Goal: Task Accomplishment & Management: Manage account settings

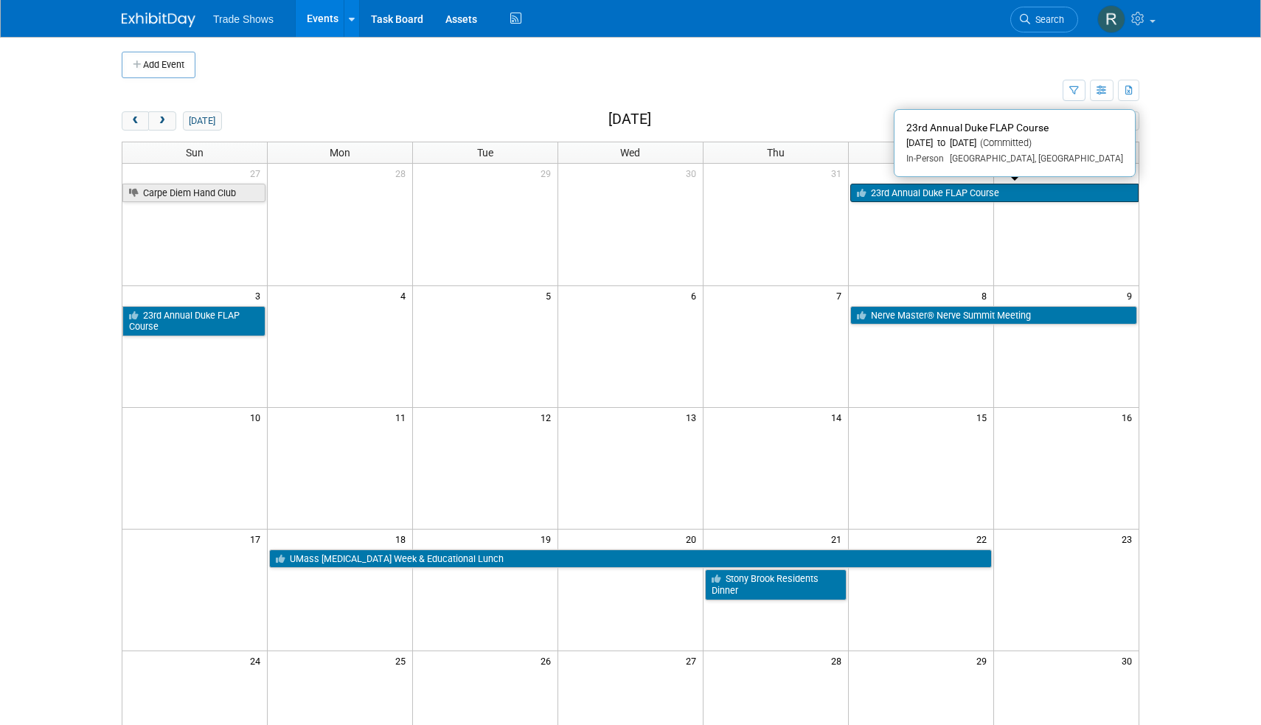
click at [916, 186] on link "23rd Annual Duke FLAP Course" at bounding box center [994, 193] width 288 height 19
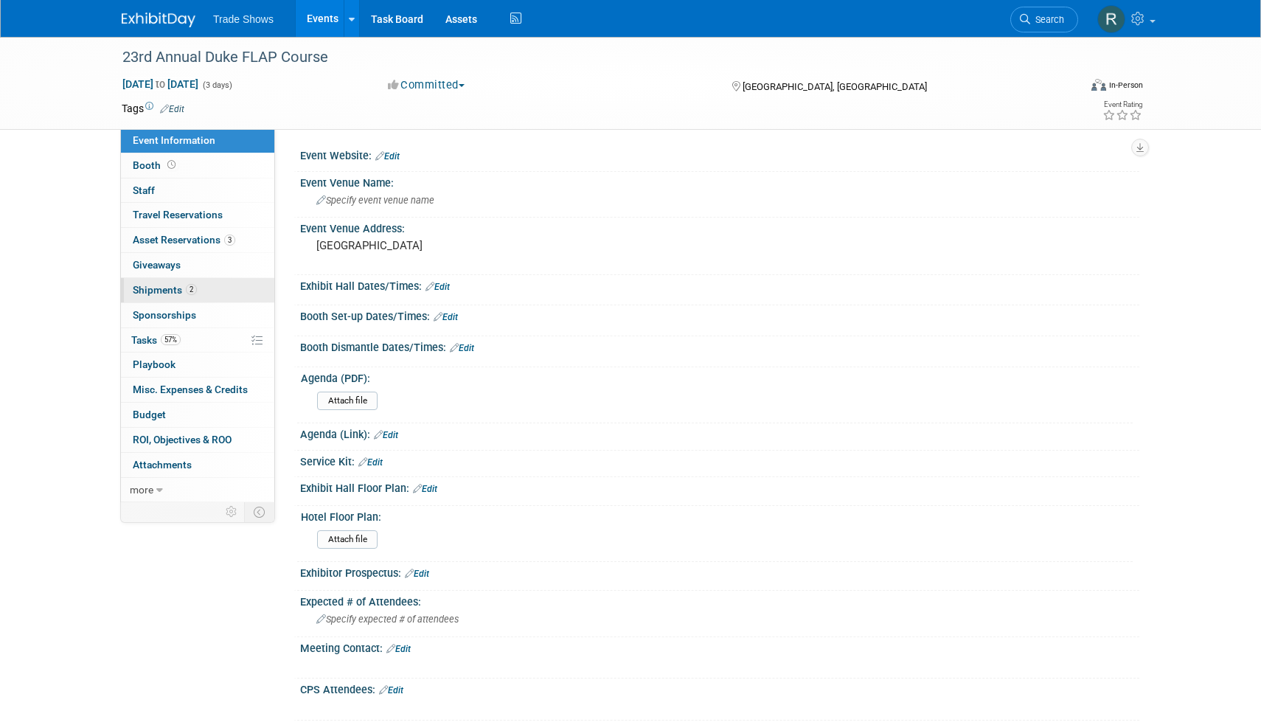
click at [209, 283] on link "2 Shipments 2" at bounding box center [197, 290] width 153 height 24
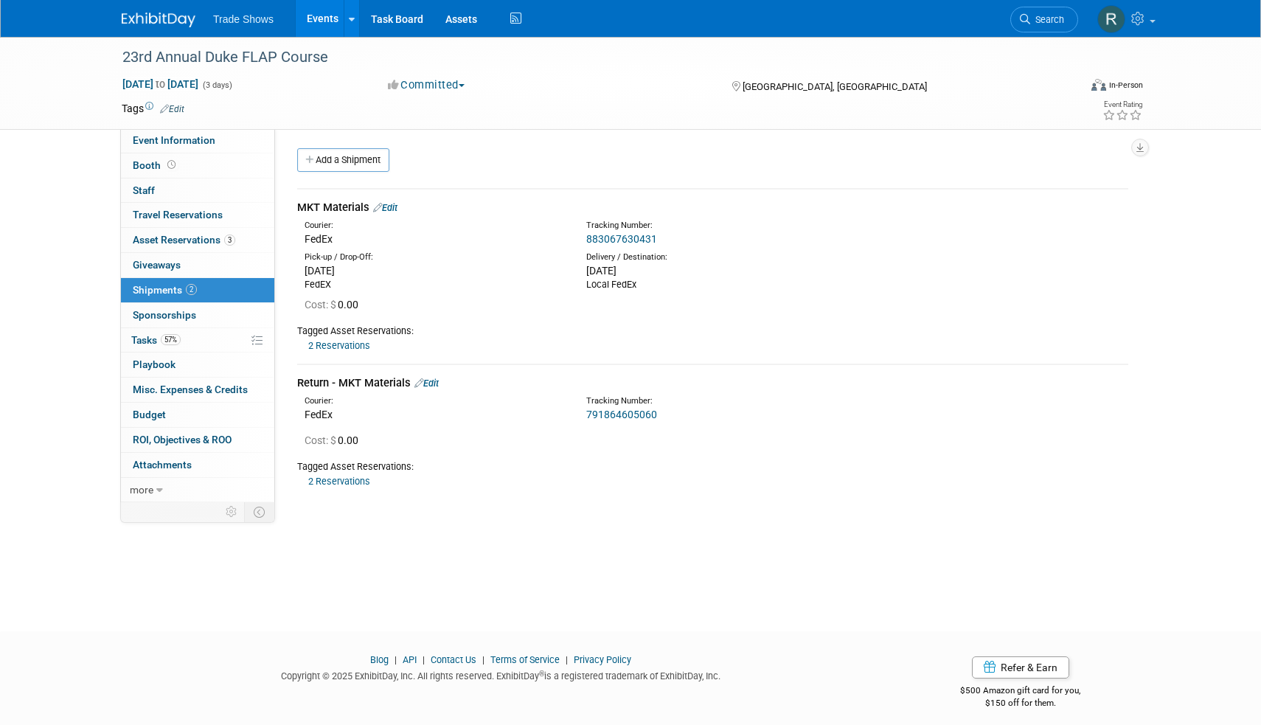
click at [614, 409] on link "791864605060" at bounding box center [621, 415] width 71 height 12
click at [621, 237] on link "883067630431" at bounding box center [621, 239] width 71 height 12
click at [329, 22] on link "Events" at bounding box center [323, 18] width 54 height 37
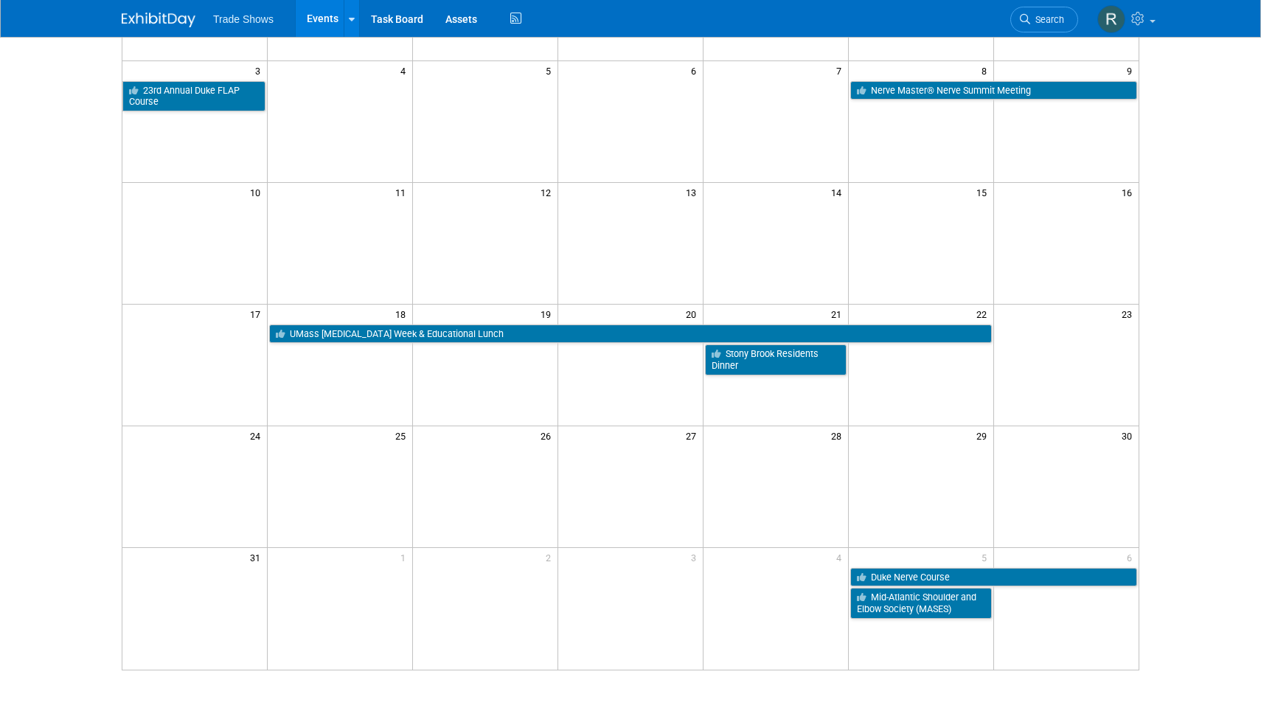
scroll to position [228, 0]
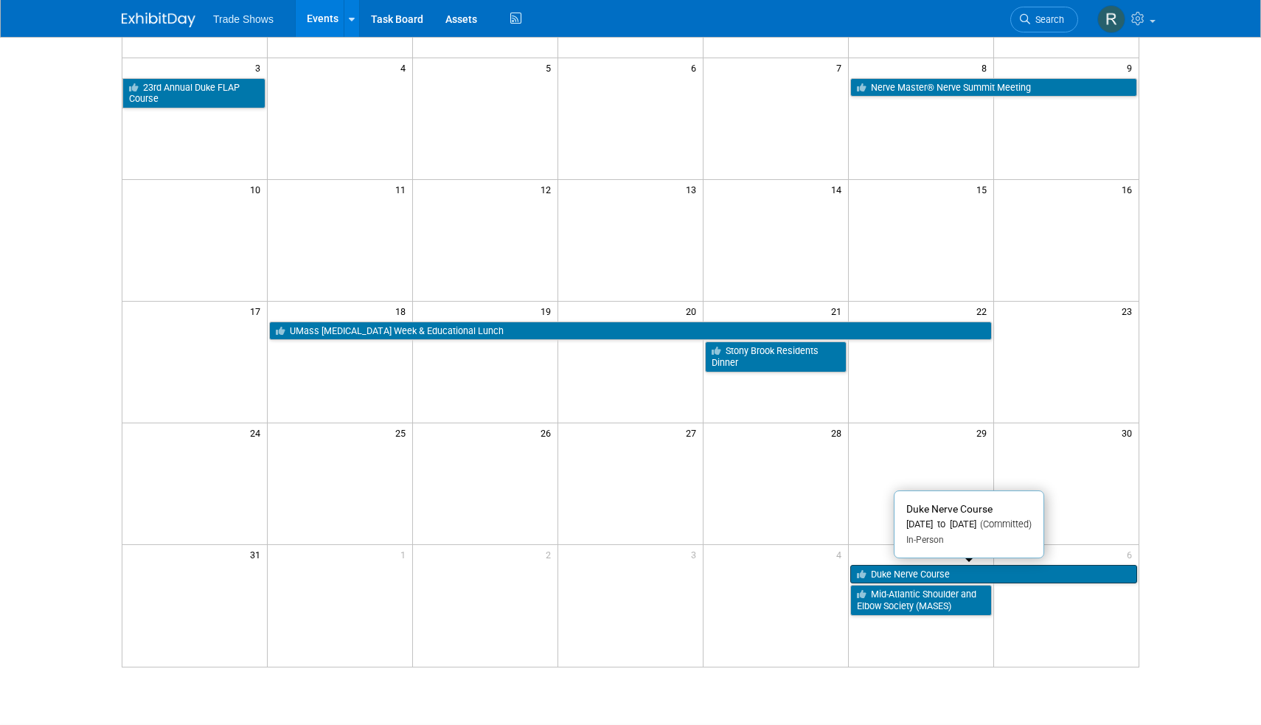
click at [863, 571] on icon at bounding box center [864, 575] width 14 height 10
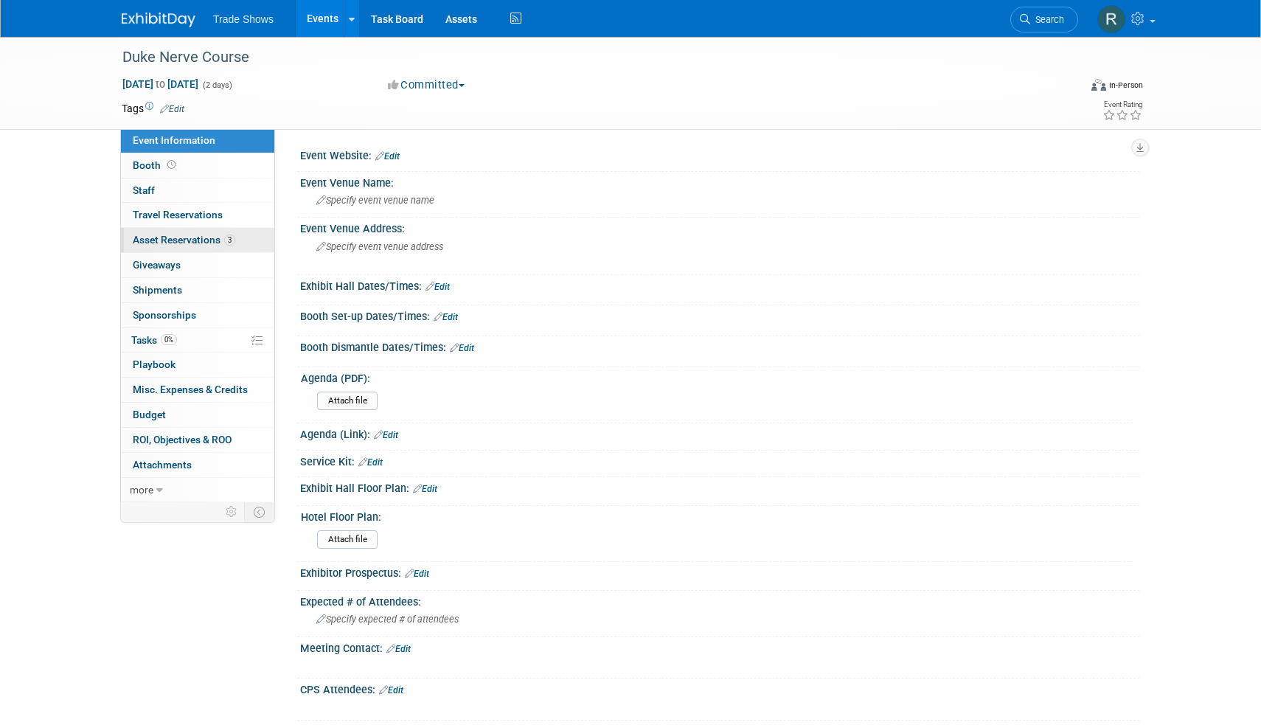
click at [207, 229] on link "3 Asset Reservations 3" at bounding box center [197, 240] width 153 height 24
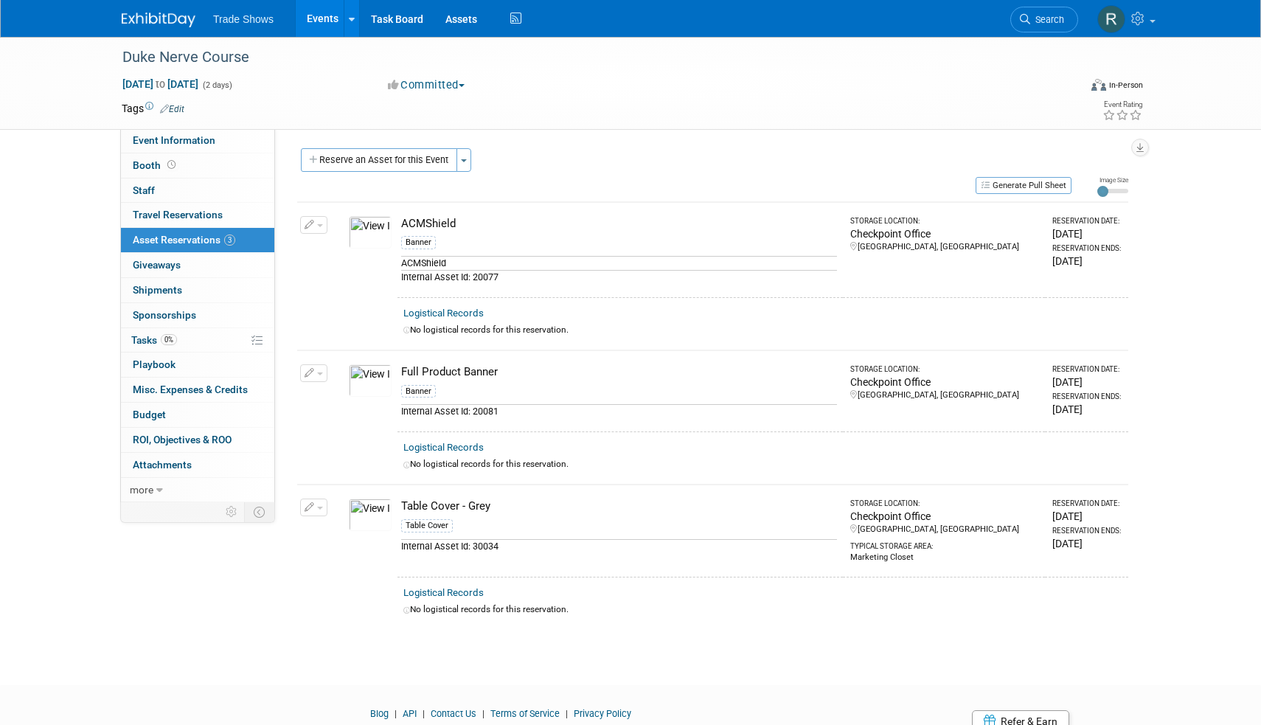
click at [312, 224] on icon "button" at bounding box center [310, 226] width 10 height 10
click at [346, 249] on button "Change Reservation" at bounding box center [370, 249] width 125 height 20
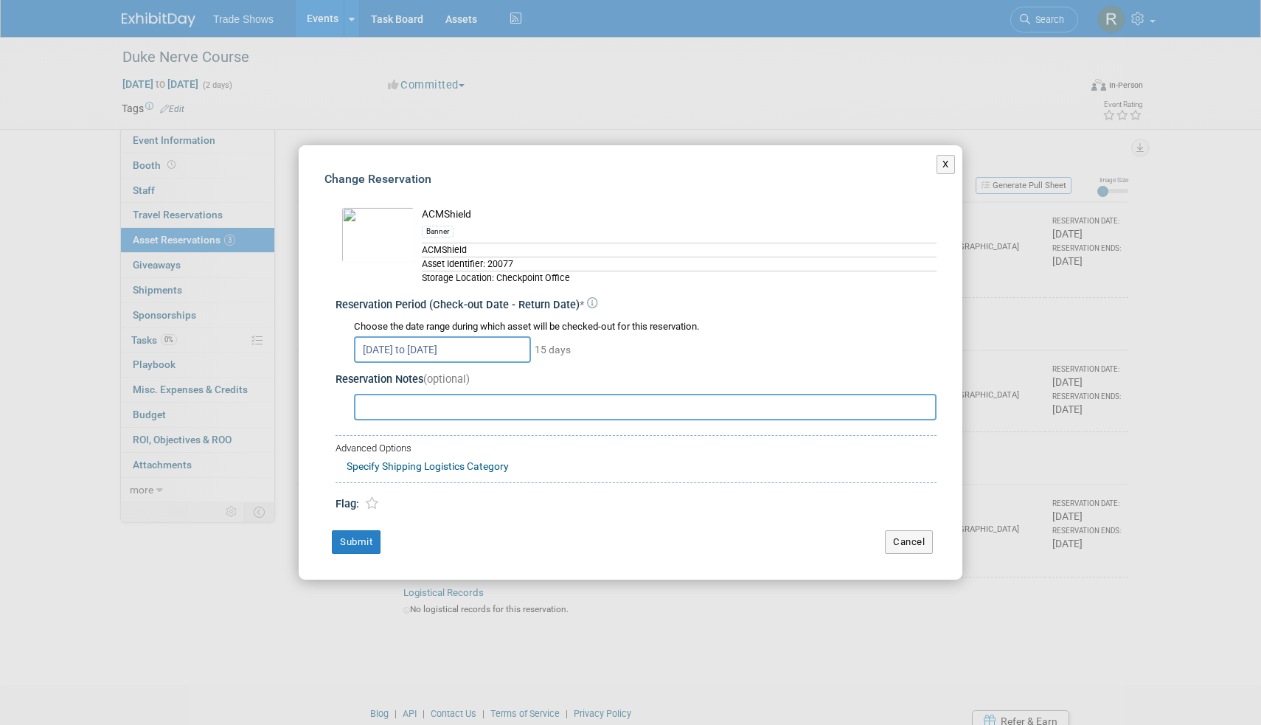
click at [525, 350] on input "[DATE] to [DATE]" at bounding box center [442, 349] width 177 height 27
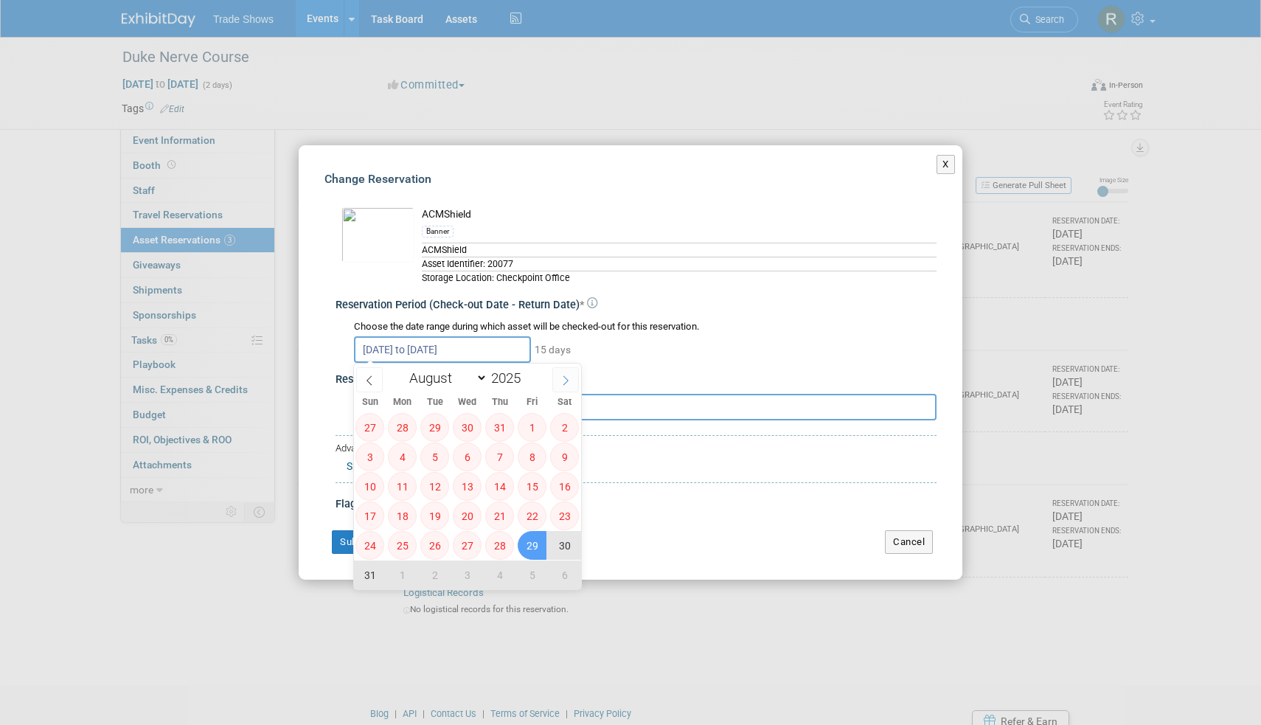
click at [565, 380] on icon at bounding box center [566, 380] width 10 height 10
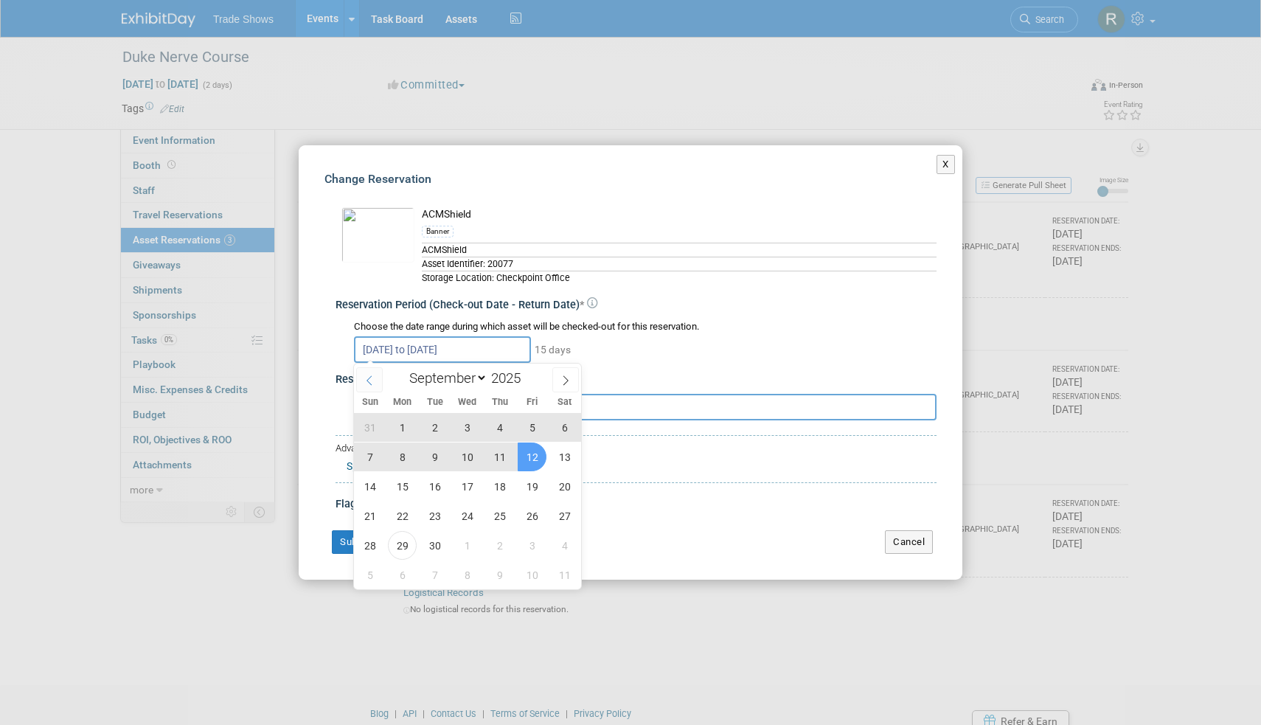
click at [373, 381] on icon at bounding box center [369, 380] width 10 height 10
select select "7"
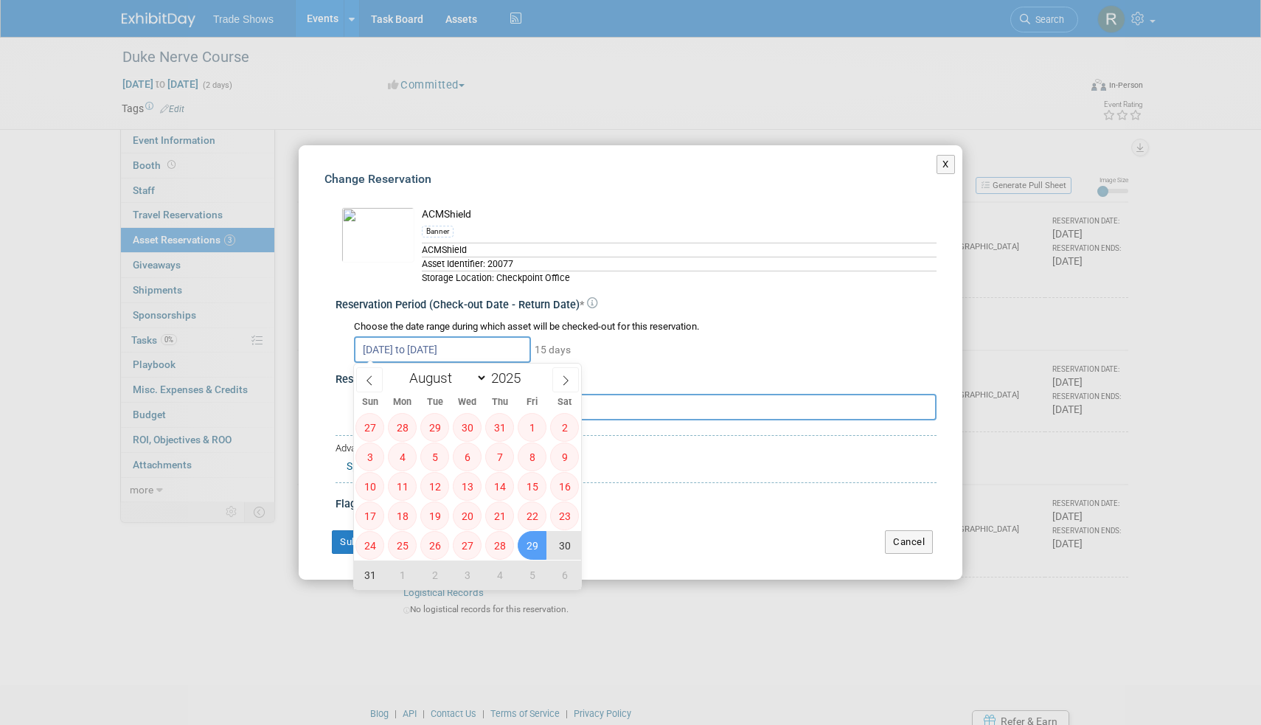
click at [535, 555] on span "29" at bounding box center [532, 545] width 29 height 29
type input "[DATE]"
click at [565, 383] on icon at bounding box center [566, 380] width 10 height 10
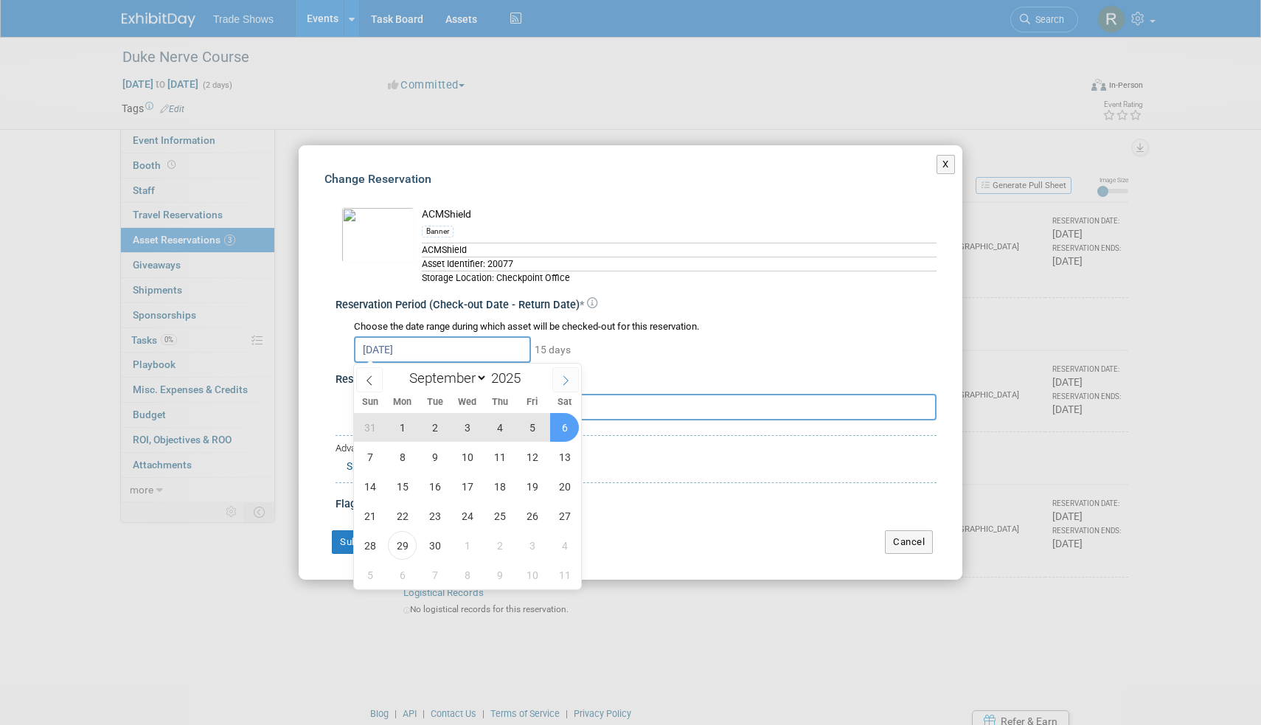
click at [564, 376] on icon at bounding box center [566, 381] width 5 height 10
select select "9"
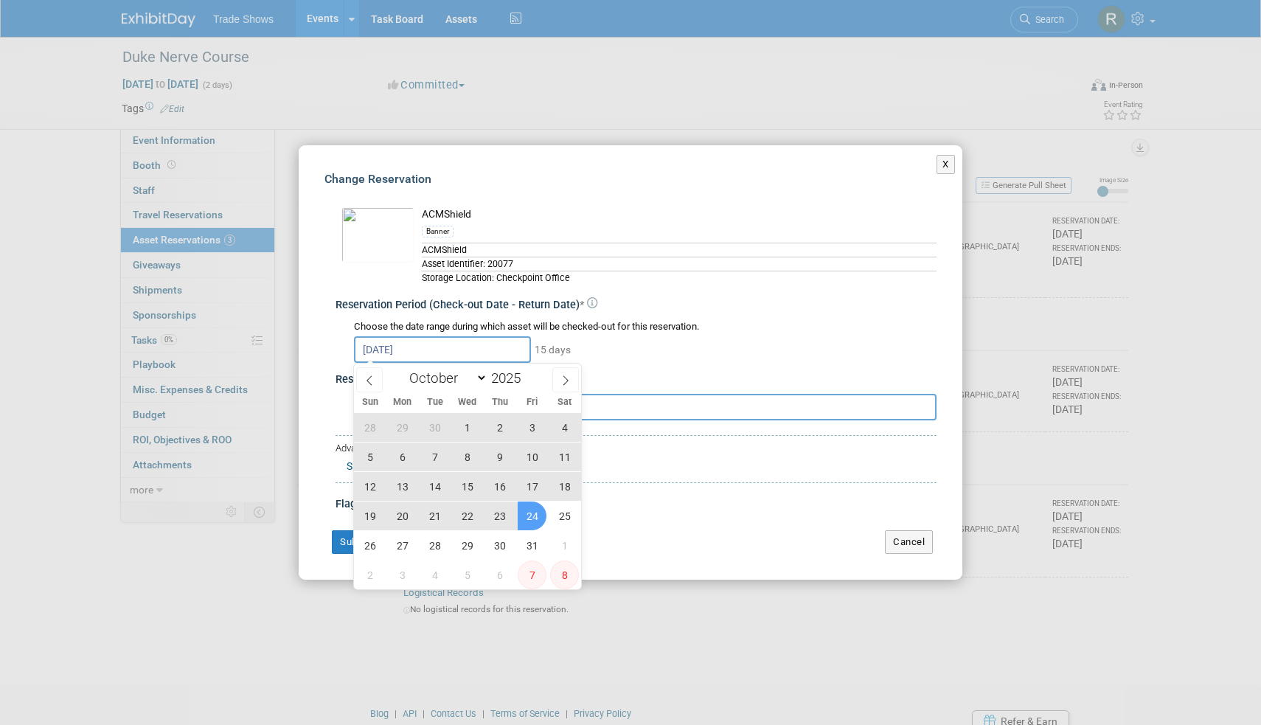
click at [528, 505] on span "24" at bounding box center [532, 516] width 29 height 29
type input "[DATE] to [DATE]"
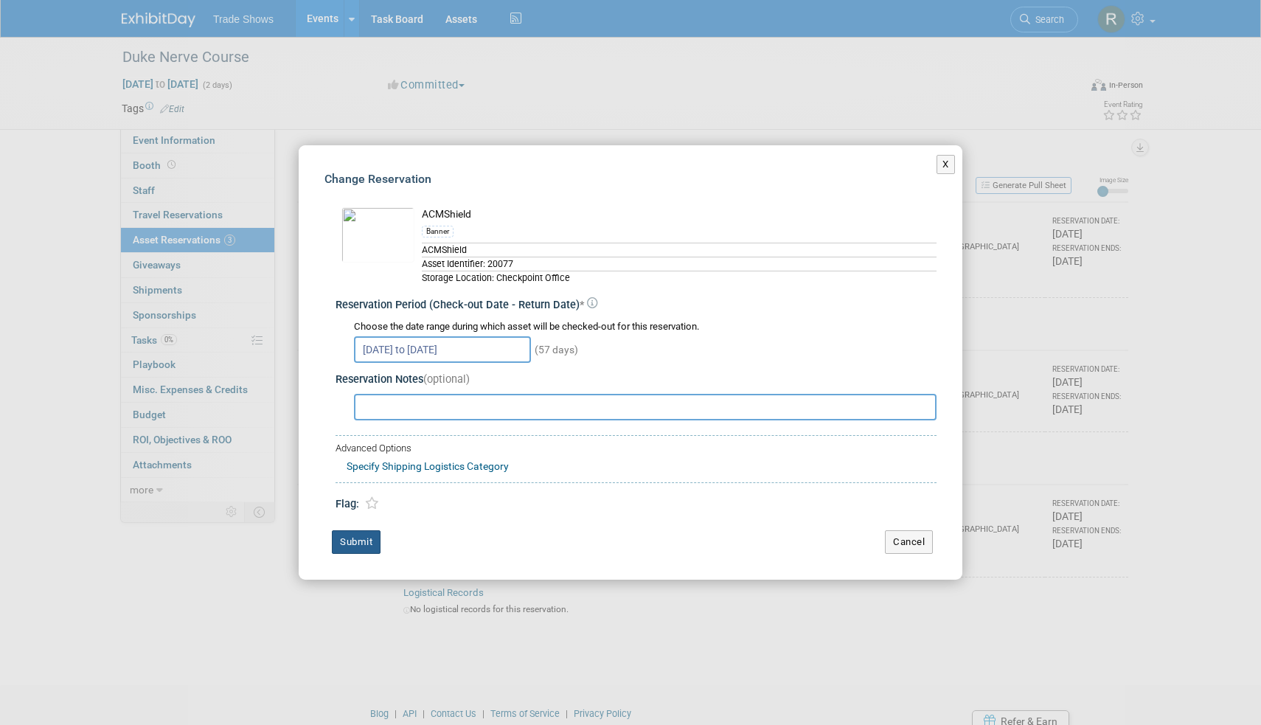
click at [351, 544] on button "Submit" at bounding box center [356, 542] width 49 height 24
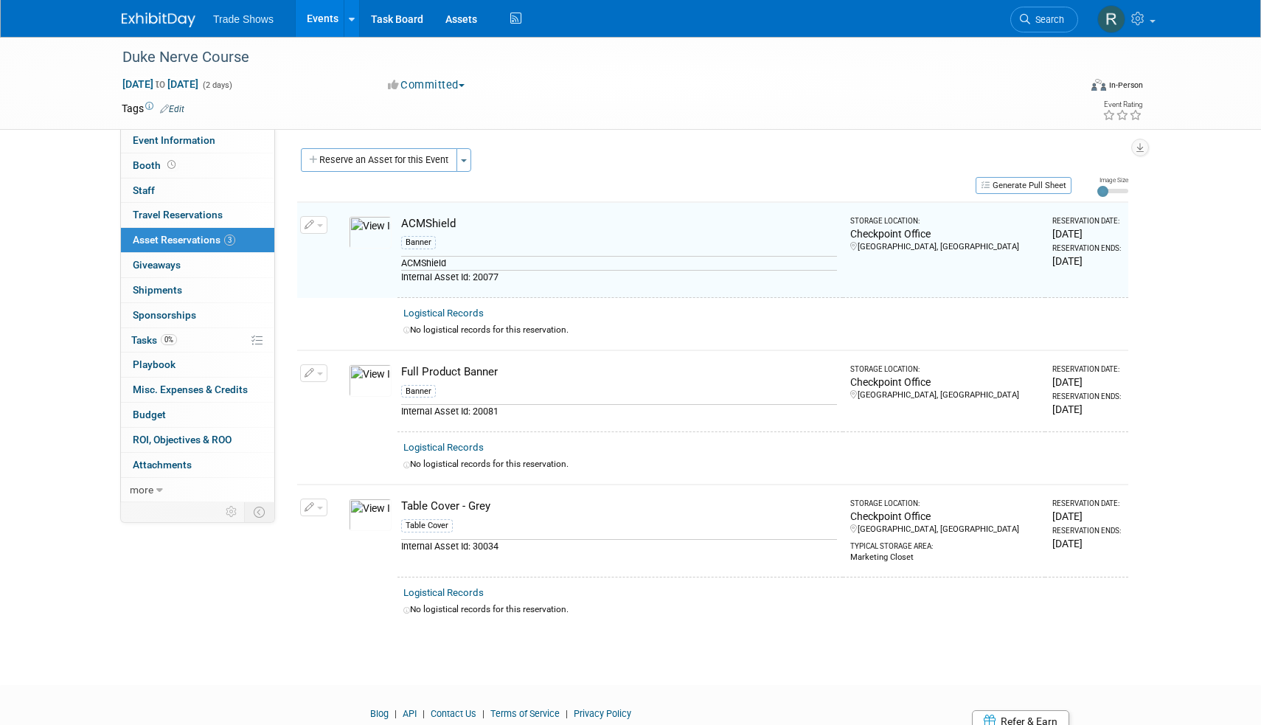
click at [311, 369] on icon "button" at bounding box center [310, 374] width 10 height 10
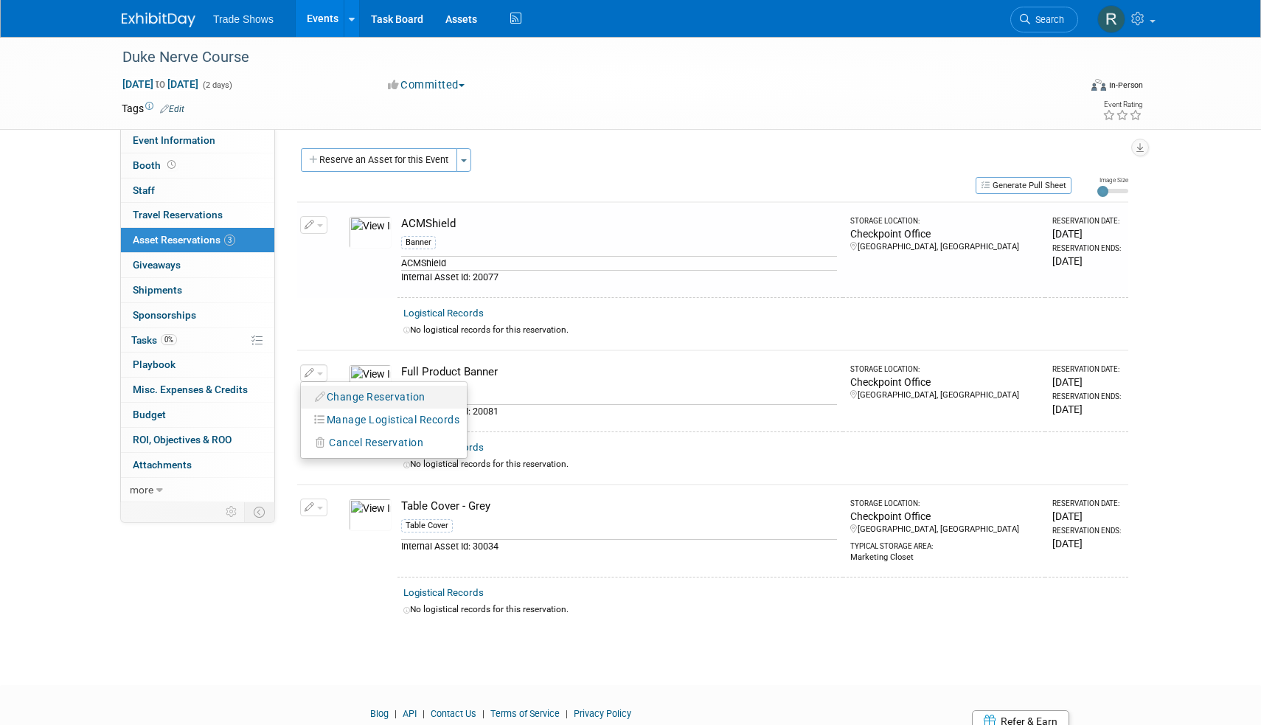
click at [326, 387] on button "Change Reservation" at bounding box center [370, 397] width 125 height 20
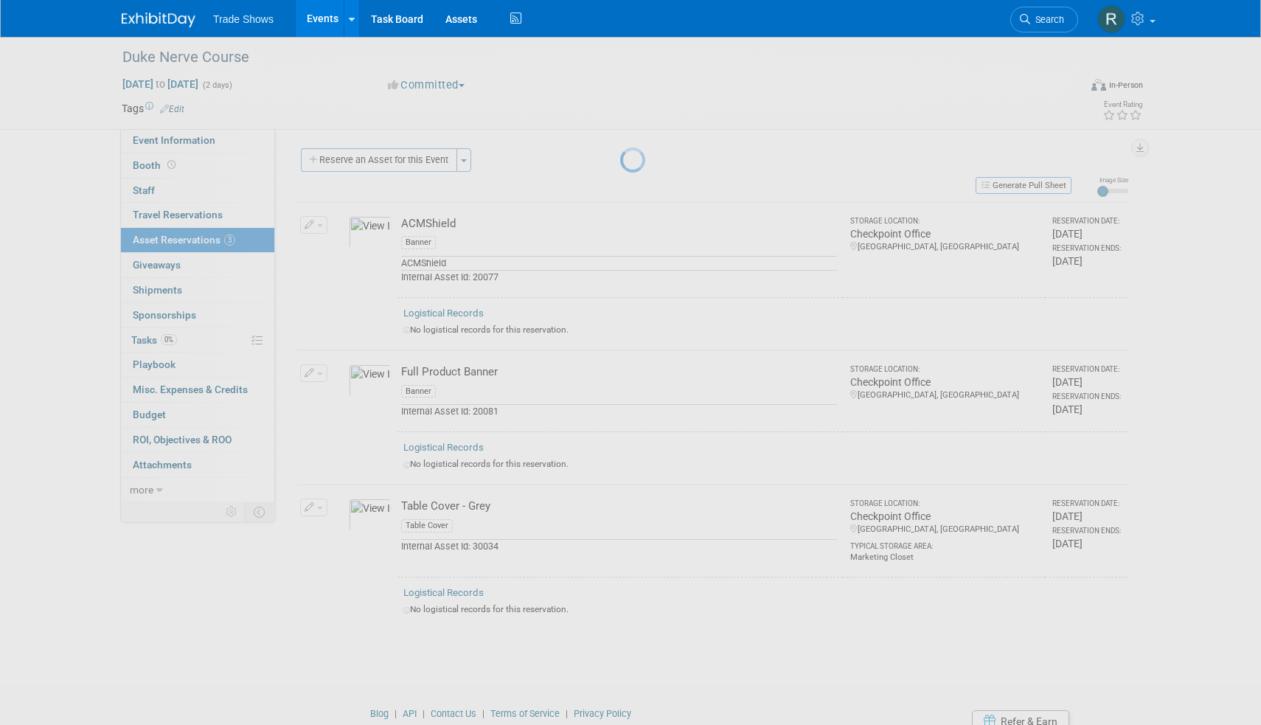
select select "7"
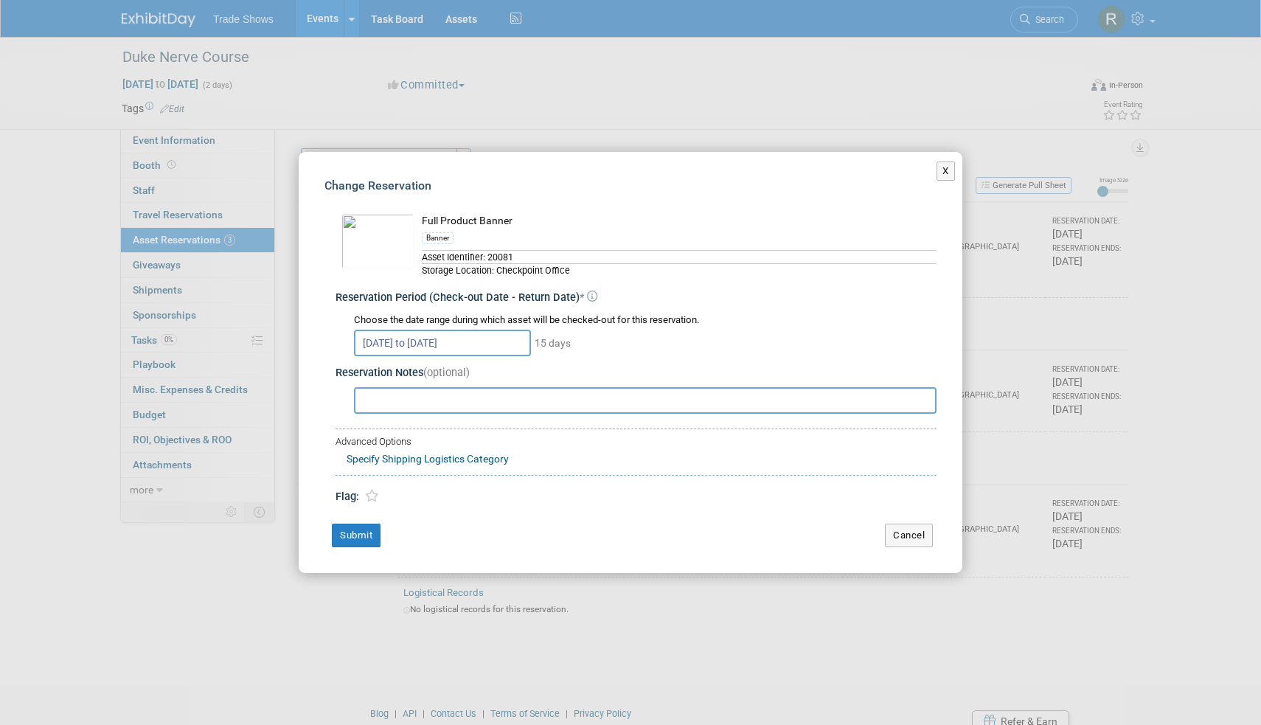
click at [487, 341] on input "[DATE] to [DATE]" at bounding box center [442, 343] width 177 height 27
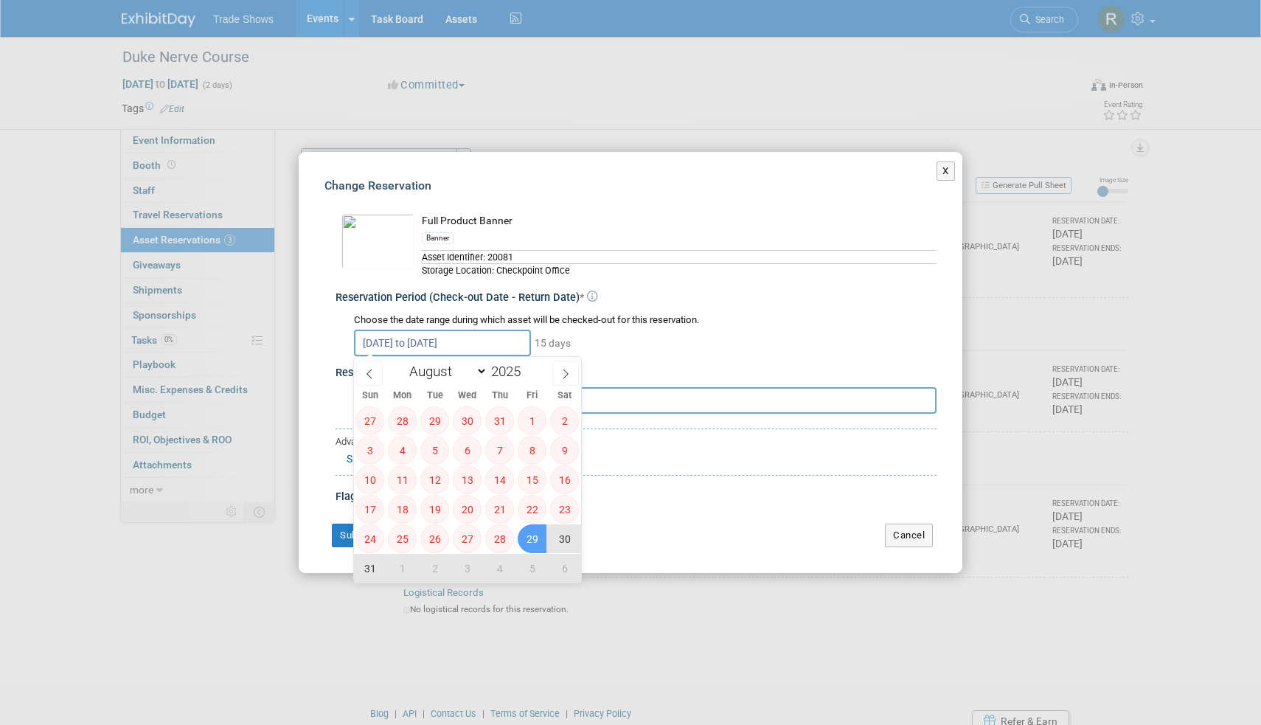
click at [533, 532] on span "29" at bounding box center [532, 538] width 29 height 29
type input "[DATE]"
click at [561, 375] on icon at bounding box center [566, 374] width 10 height 10
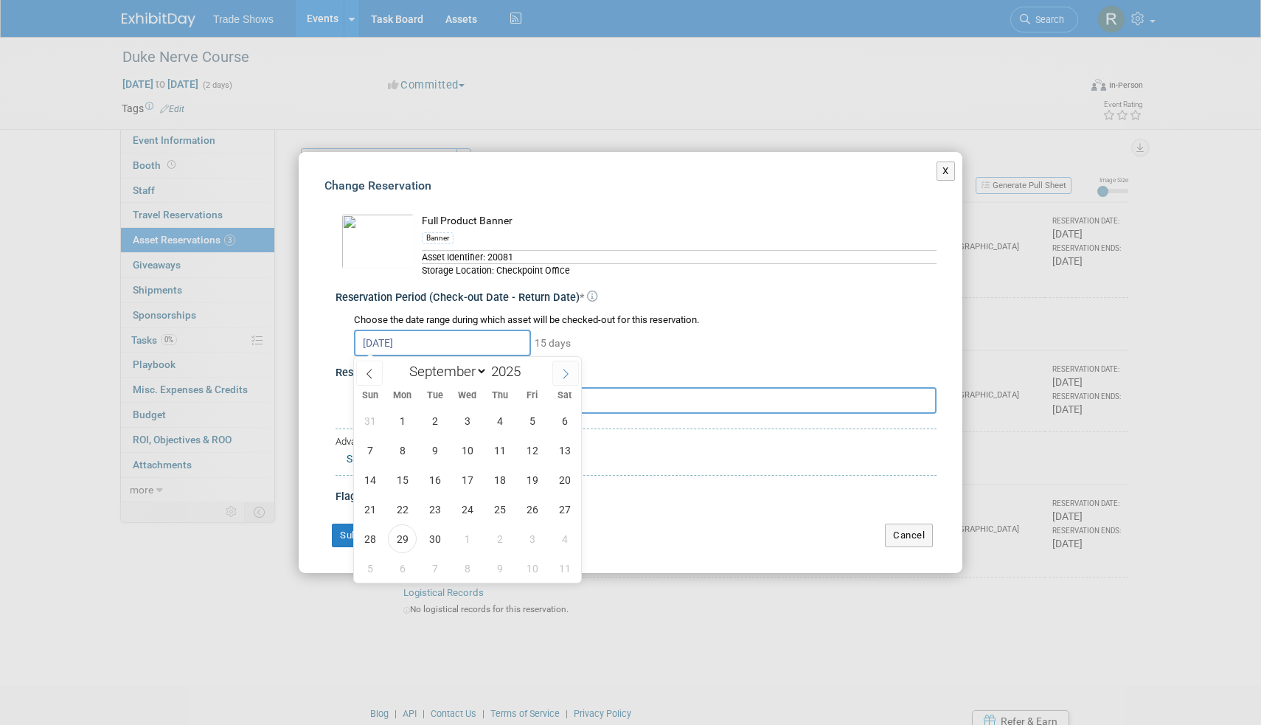
click at [561, 375] on icon at bounding box center [566, 374] width 10 height 10
select select "9"
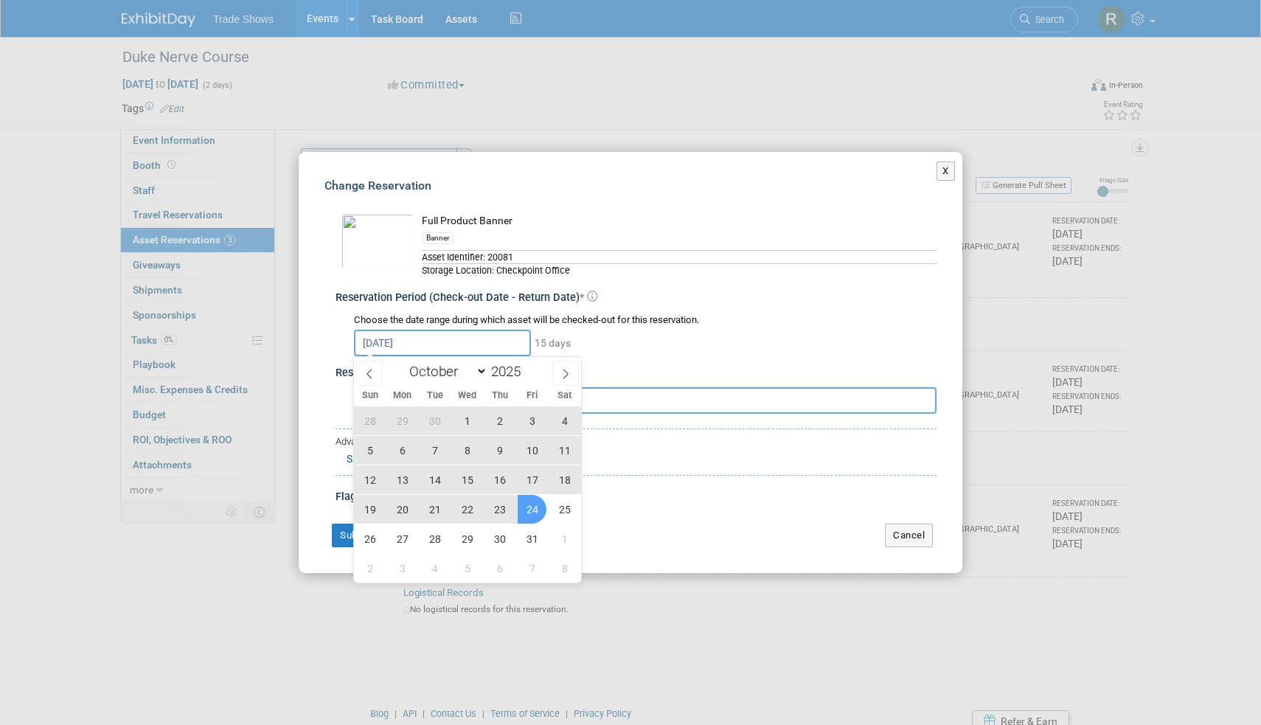
click at [537, 506] on span "24" at bounding box center [532, 509] width 29 height 29
type input "[DATE] to [DATE]"
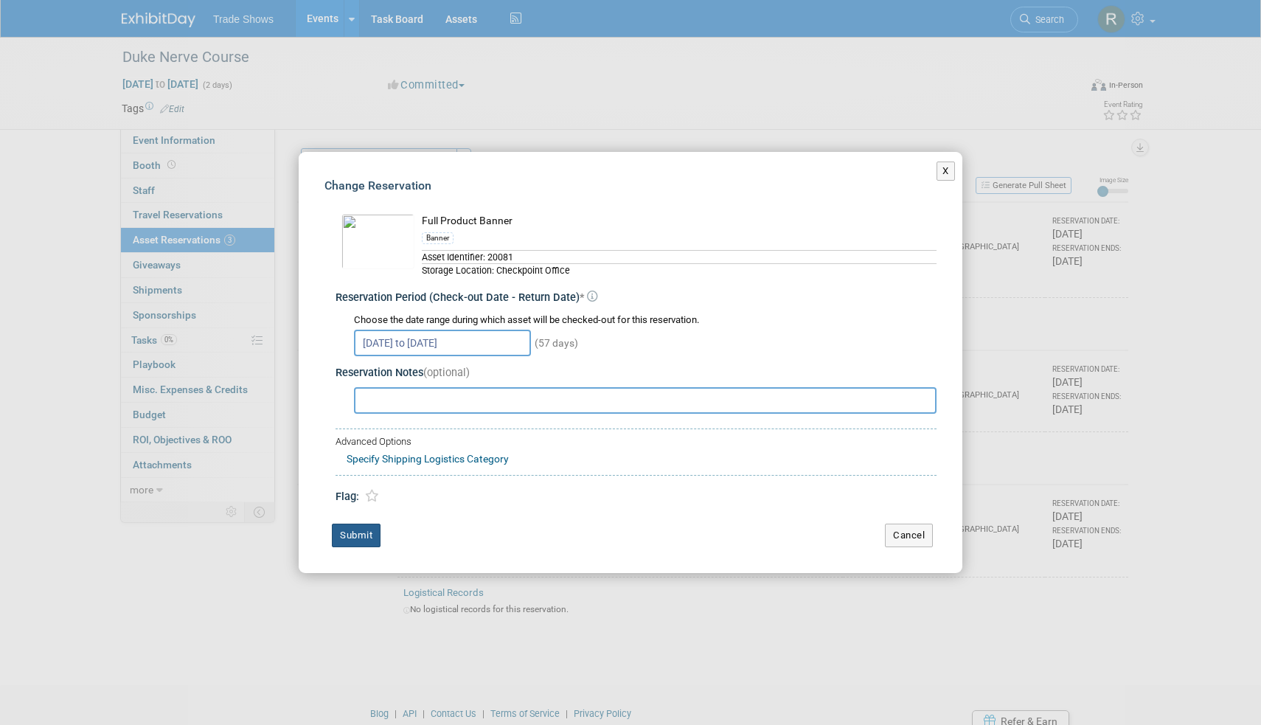
click at [360, 535] on button "Submit" at bounding box center [356, 536] width 49 height 24
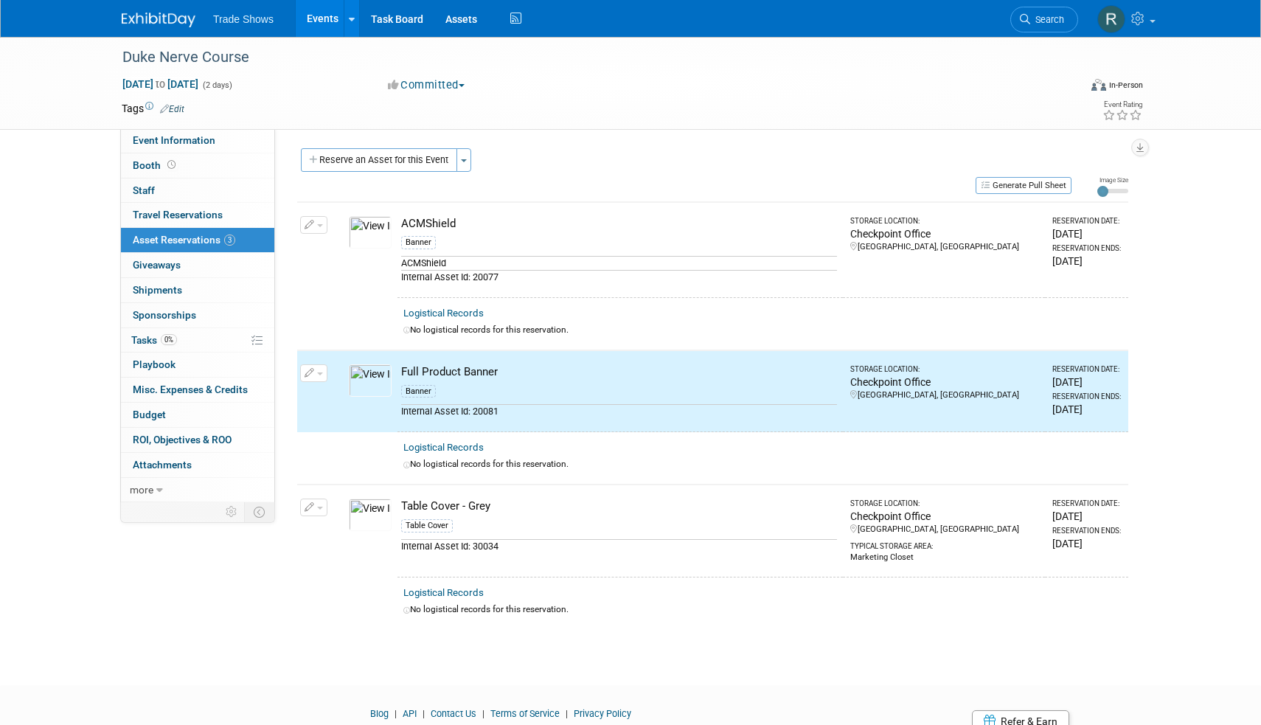
click at [312, 503] on icon "button" at bounding box center [310, 508] width 10 height 10
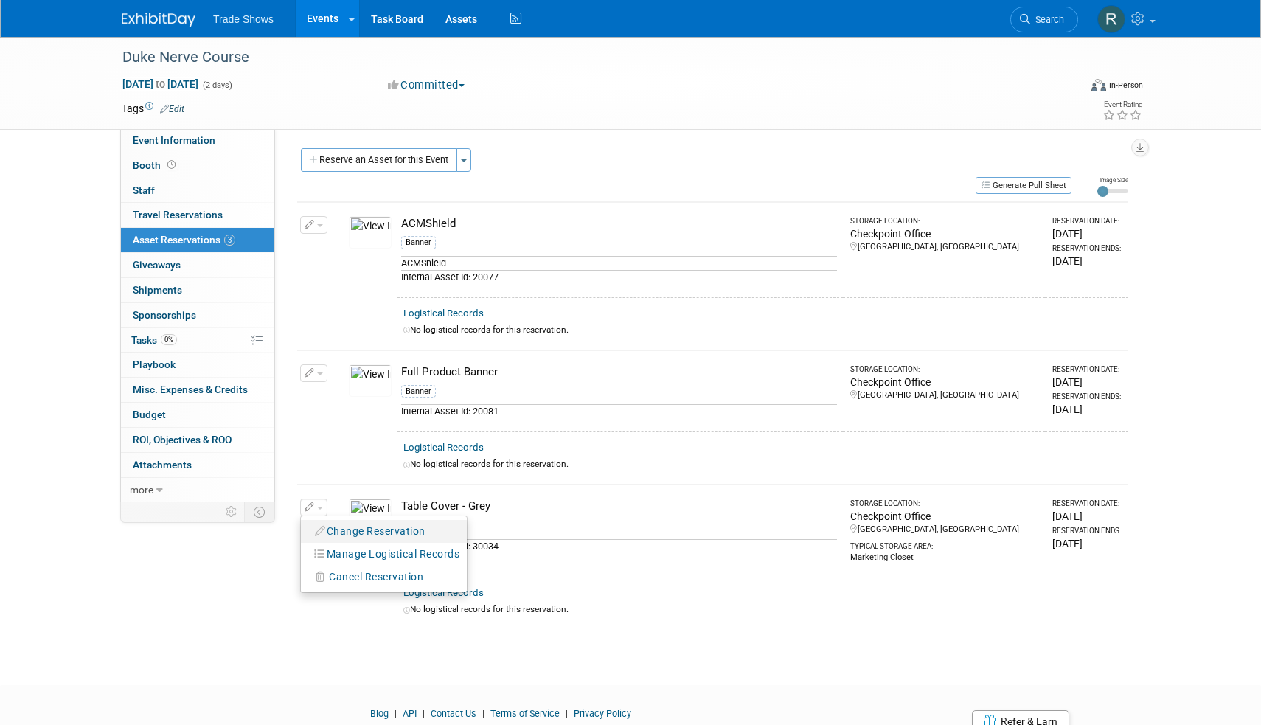
click at [356, 522] on button "Change Reservation" at bounding box center [370, 532] width 125 height 20
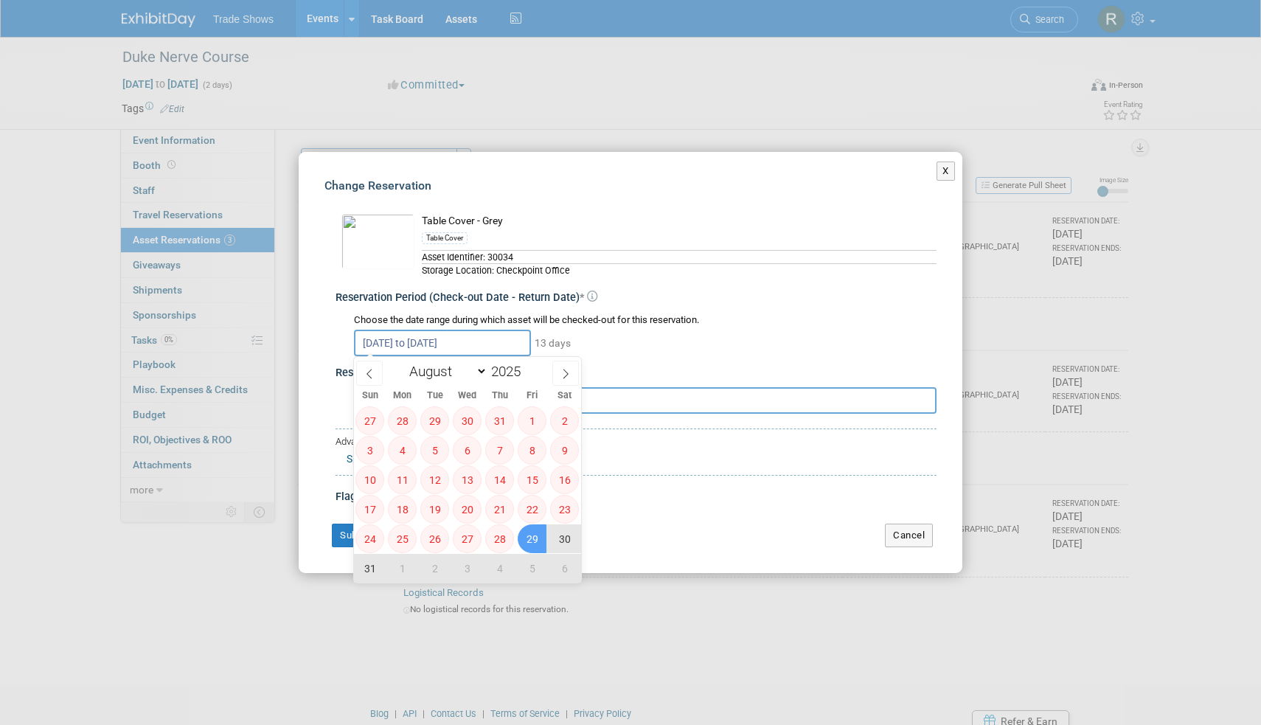
click at [446, 338] on input "[DATE] to [DATE]" at bounding box center [442, 343] width 177 height 27
click at [527, 531] on span "29" at bounding box center [532, 538] width 29 height 29
type input "[DATE]"
click at [568, 375] on icon at bounding box center [566, 374] width 10 height 10
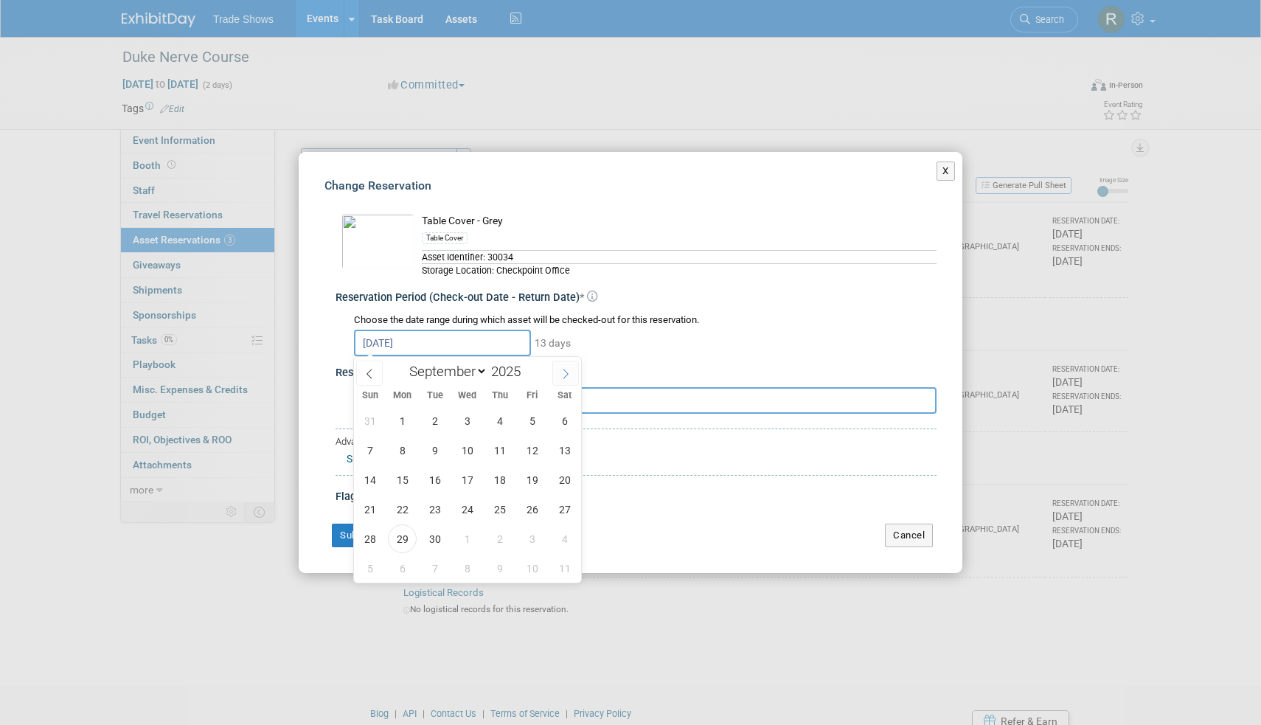
click at [568, 375] on icon at bounding box center [566, 374] width 10 height 10
select select "9"
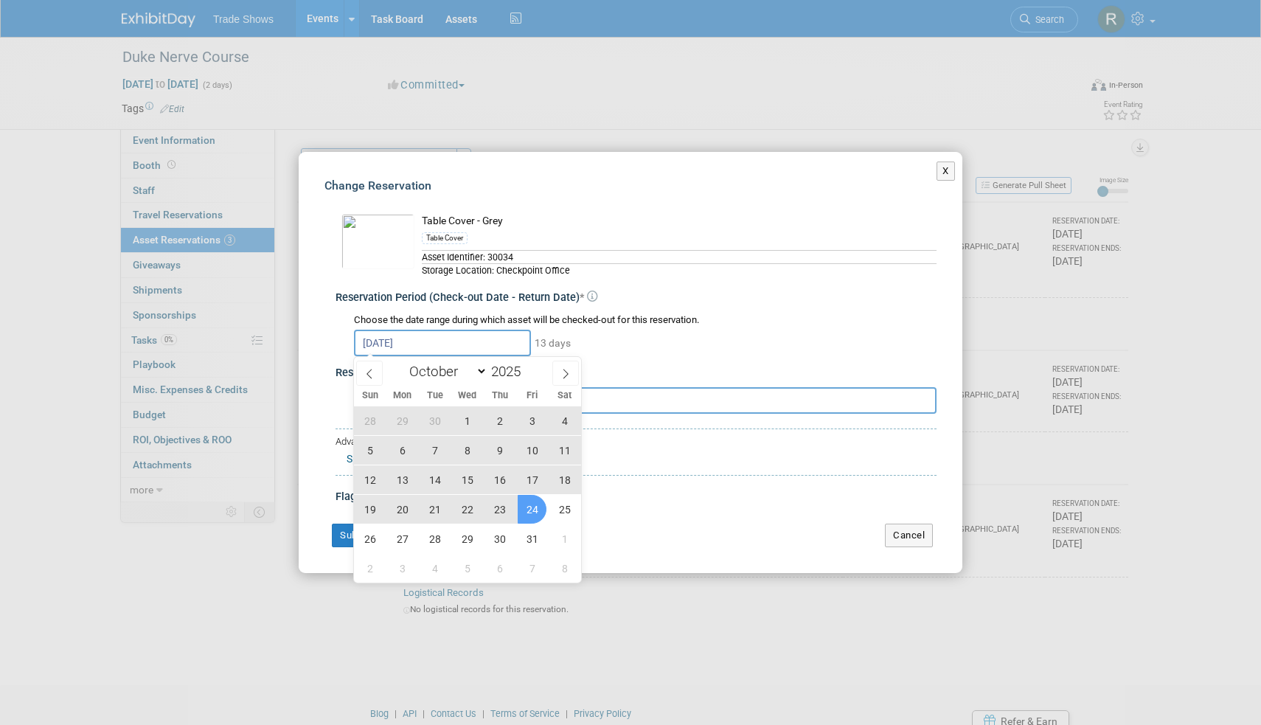
click at [541, 509] on span "24" at bounding box center [532, 509] width 29 height 29
type input "[DATE] to [DATE]"
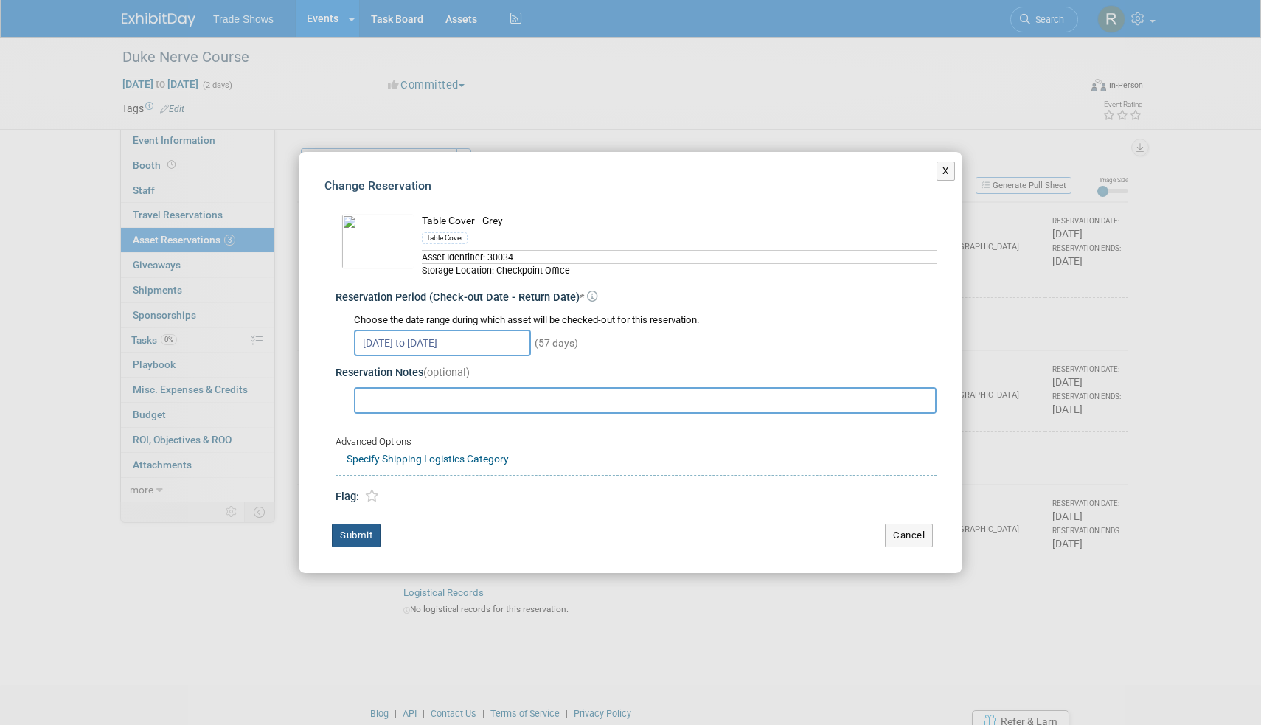
click at [370, 533] on button "Submit" at bounding box center [356, 536] width 49 height 24
